Goal: Find specific page/section: Find specific page/section

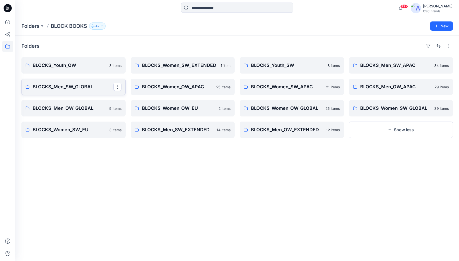
click at [84, 87] on p "BLOCKS_Men_SW_GLOBAL" at bounding box center [73, 86] width 81 height 7
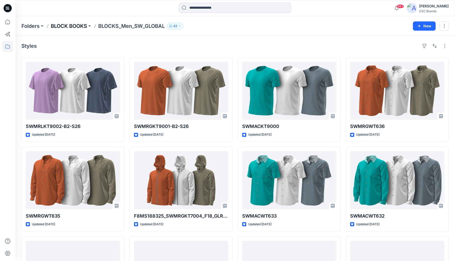
click at [73, 25] on p "BLOCK BOOKS" at bounding box center [69, 25] width 36 height 7
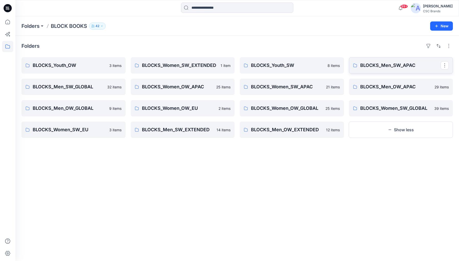
click at [397, 66] on p "BLOCKS_Men_SW_APAC" at bounding box center [400, 65] width 81 height 7
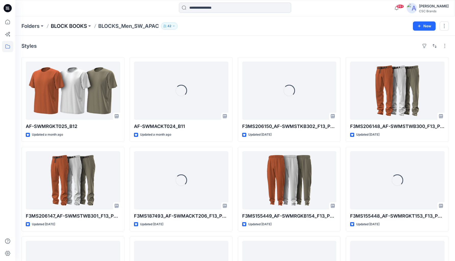
click at [79, 26] on p "BLOCK BOOKS" at bounding box center [69, 25] width 36 height 7
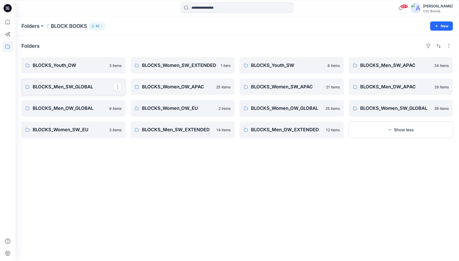
click at [81, 90] on link "BLOCKS_Men_SW_GLOBAL" at bounding box center [73, 87] width 104 height 16
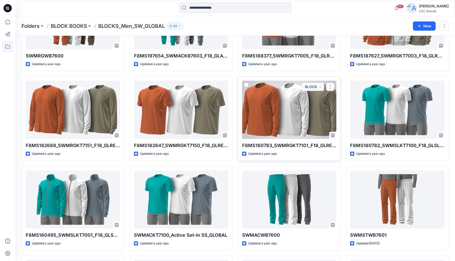
scroll to position [250, 0]
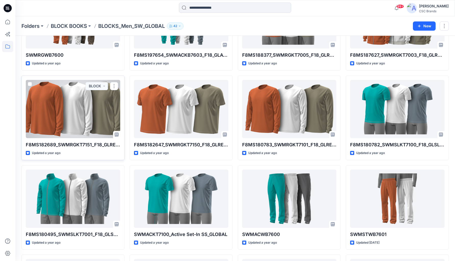
click at [118, 145] on p "F8MS182689_SWMRGKT7151_F18_GLREG_VFA" at bounding box center [73, 144] width 94 height 7
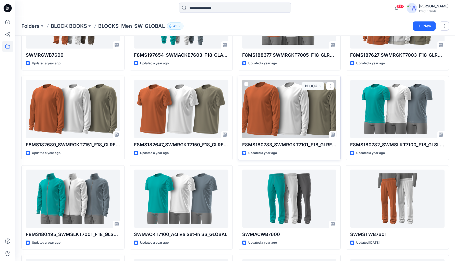
click at [280, 116] on div at bounding box center [289, 109] width 94 height 58
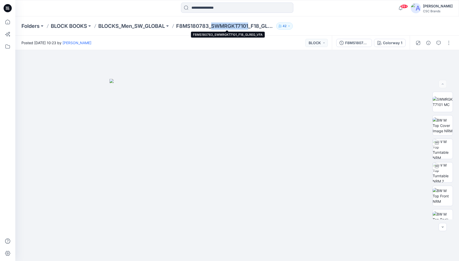
drag, startPoint x: 250, startPoint y: 26, endPoint x: 212, endPoint y: 26, distance: 37.5
click at [212, 26] on p "F8MS180783_SWMRGKT7101_F18_GLREG_VFA" at bounding box center [225, 25] width 98 height 7
copy p "SWMRGKT7101"
drag, startPoint x: 210, startPoint y: 25, endPoint x: 178, endPoint y: 27, distance: 32.2
click at [178, 27] on p "F8MS180783_SWMRGKT7101_F18_GLREG_VFA" at bounding box center [225, 25] width 98 height 7
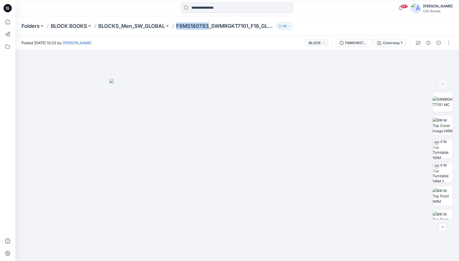
copy p "F8MS180783"
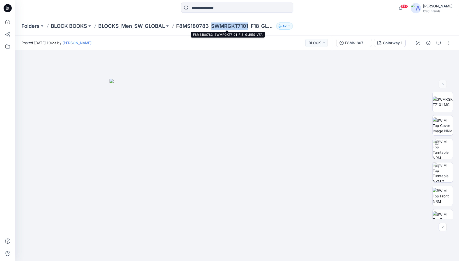
drag, startPoint x: 250, startPoint y: 25, endPoint x: 213, endPoint y: 25, distance: 37.5
click at [213, 25] on p "F8MS180783_SWMRGKT7101_F18_GLREG_VFA" at bounding box center [225, 25] width 98 height 7
copy p "SWMRGKT7101"
